Goal: Find specific page/section: Find specific page/section

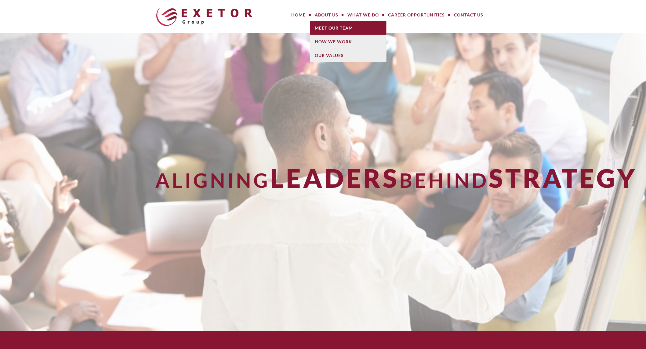
click at [329, 25] on link "Meet Our Team" at bounding box center [348, 28] width 76 height 14
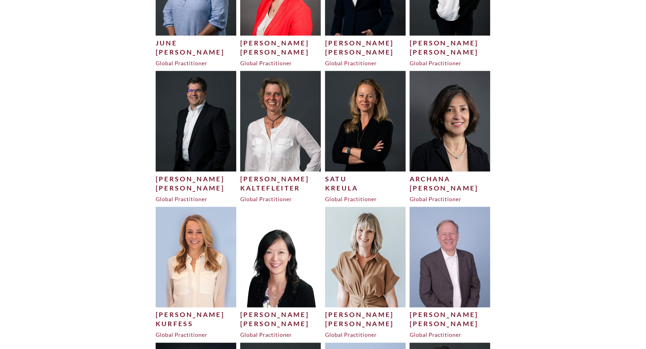
scroll to position [1208, 0]
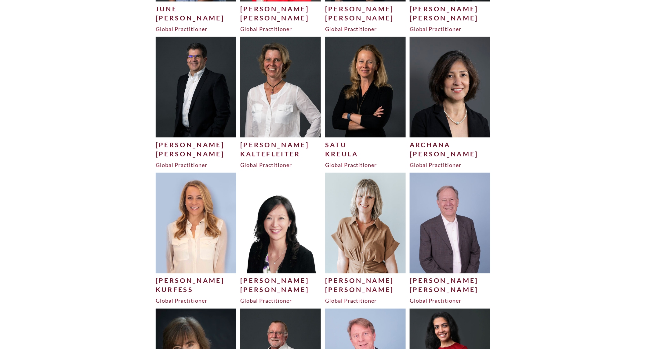
click at [214, 211] on img at bounding box center [196, 223] width 81 height 100
